Goal: Find specific page/section: Find specific page/section

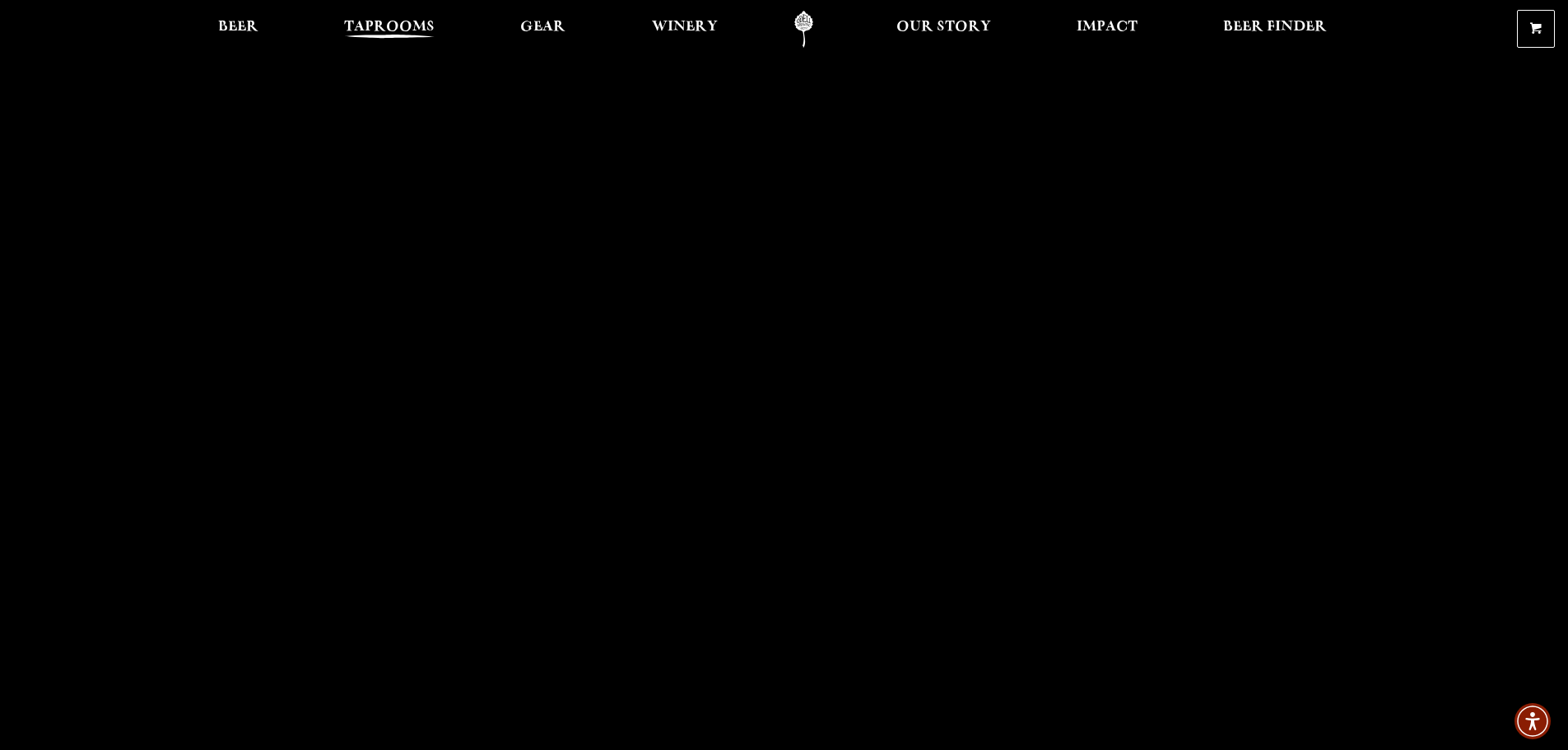
click at [380, 23] on span "Taprooms" at bounding box center [389, 27] width 90 height 13
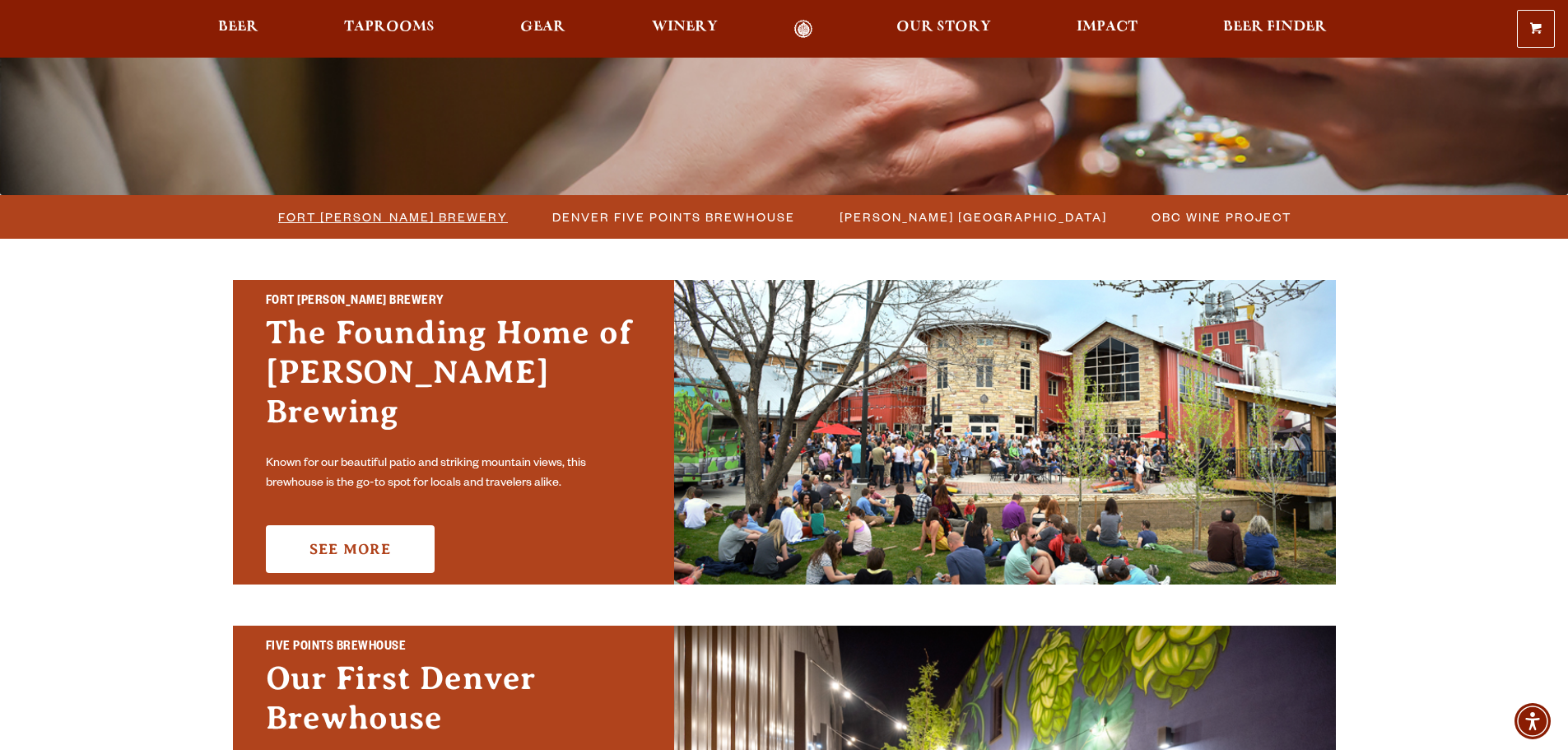
scroll to position [329, 0]
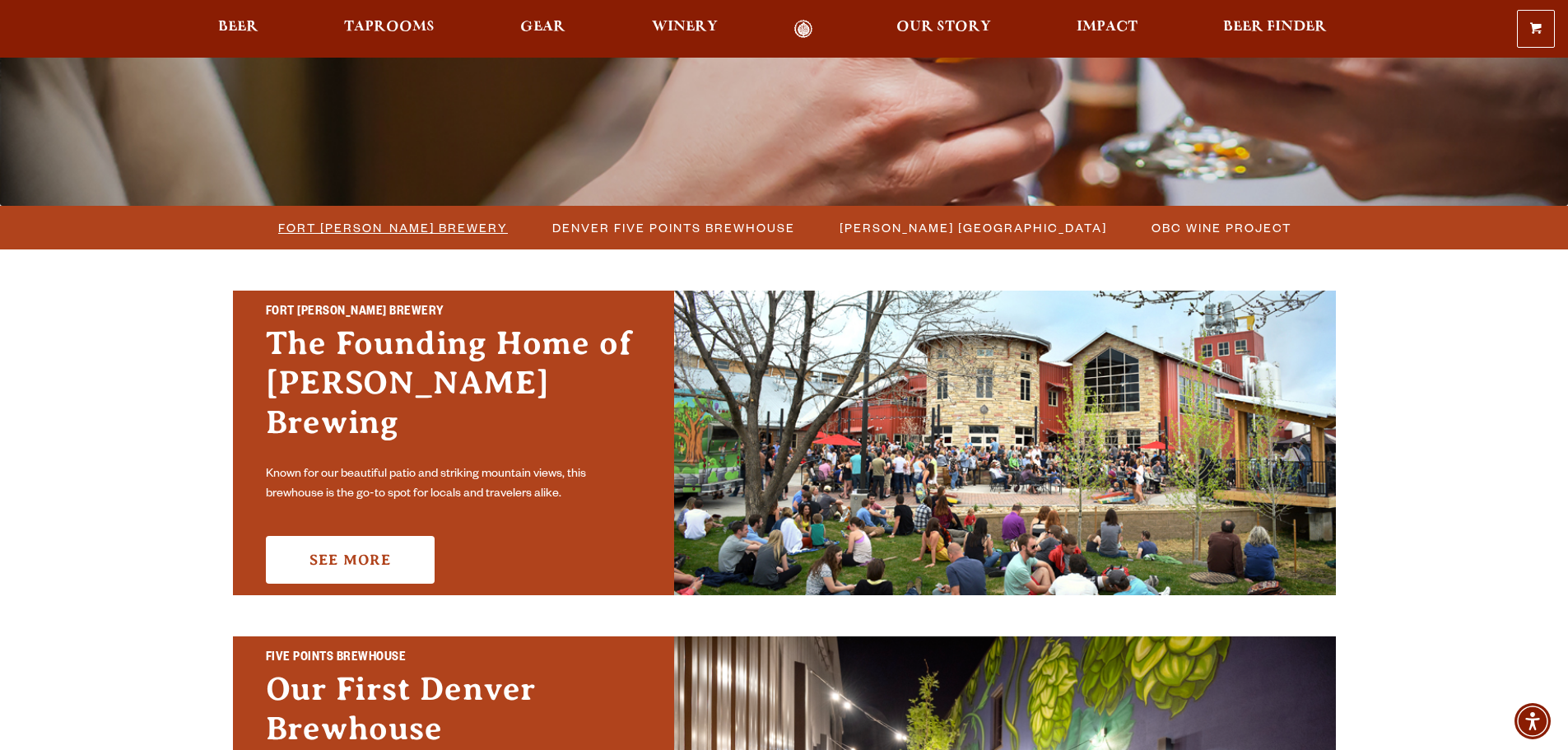
click at [418, 234] on span "Fort [PERSON_NAME] Brewery" at bounding box center [393, 228] width 230 height 24
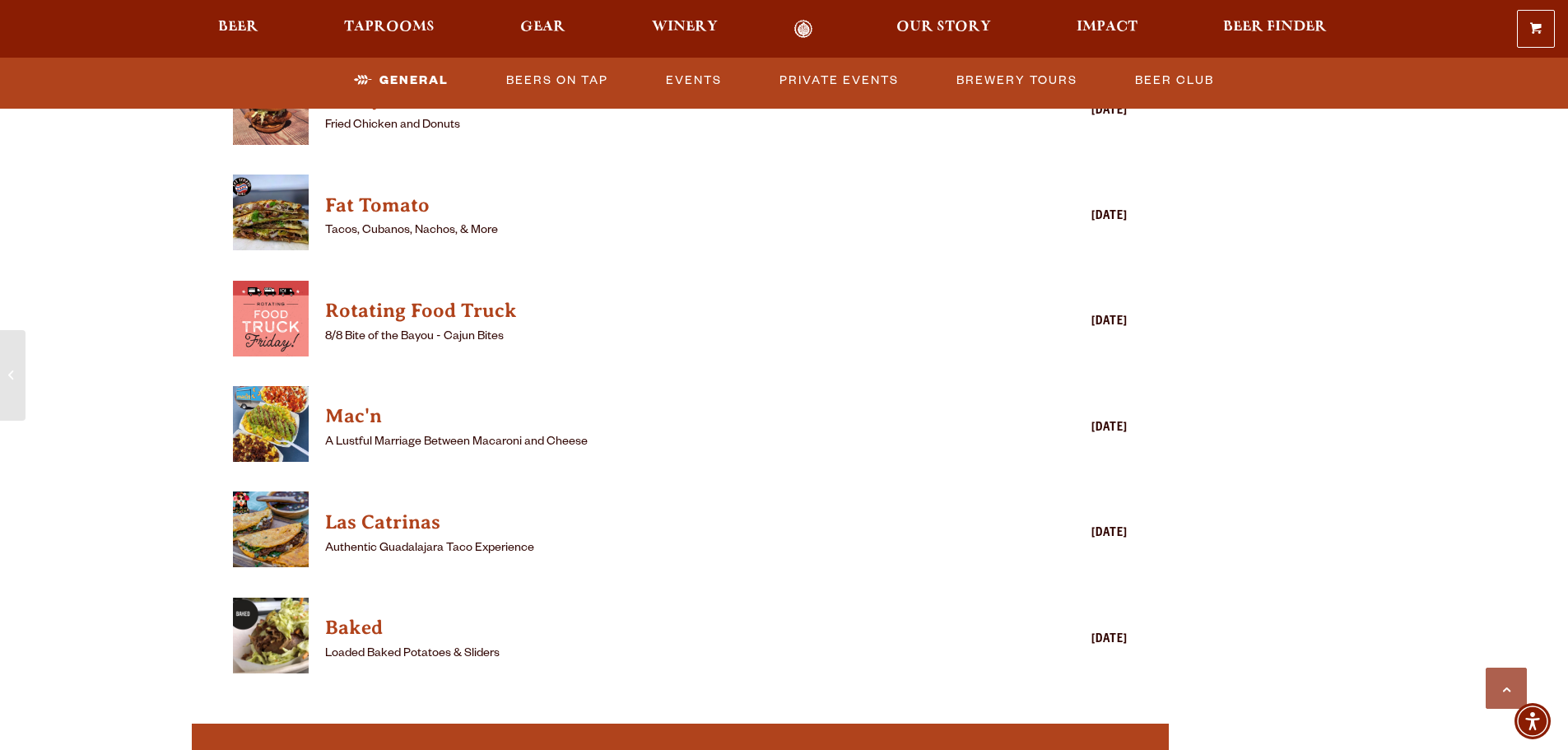
scroll to position [2177, 0]
